Goal: Navigation & Orientation: Find specific page/section

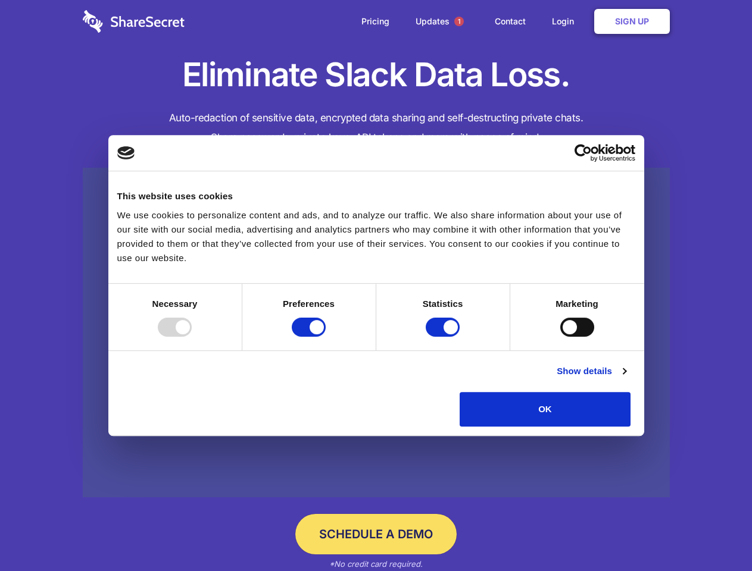
click at [192, 337] on div at bounding box center [175, 327] width 34 height 19
click at [325, 337] on input "Preferences" at bounding box center [309, 327] width 34 height 19
checkbox input "false"
click at [444, 337] on input "Statistics" at bounding box center [442, 327] width 34 height 19
checkbox input "false"
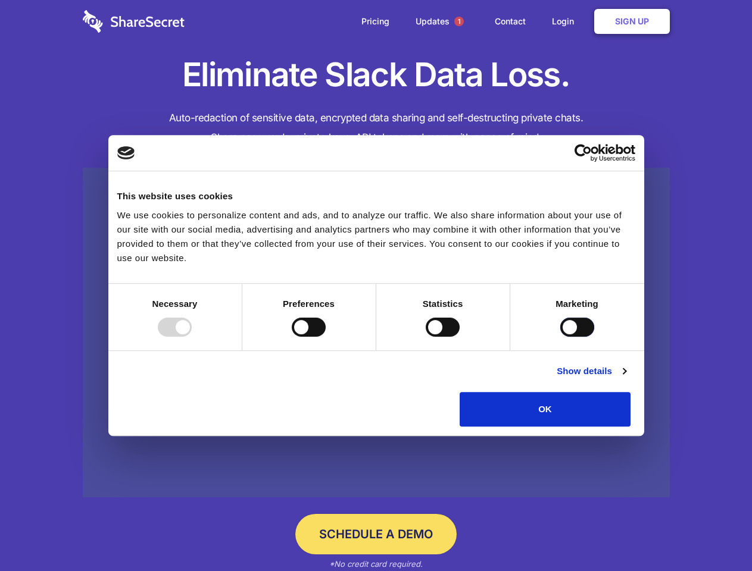
click at [560, 337] on input "Marketing" at bounding box center [577, 327] width 34 height 19
checkbox input "true"
click at [625, 378] on link "Show details" at bounding box center [590, 371] width 69 height 14
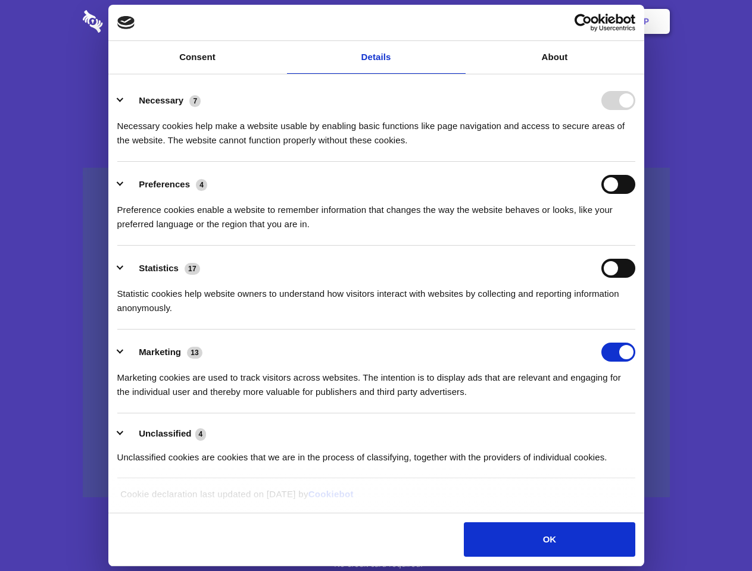
click at [644, 431] on div "Details Necessary 7 Necessary cookies help make a website usable by enabling ba…" at bounding box center [376, 293] width 536 height 439
click at [458, 21] on span "1" at bounding box center [459, 22] width 10 height 10
